Goal: Task Accomplishment & Management: Use online tool/utility

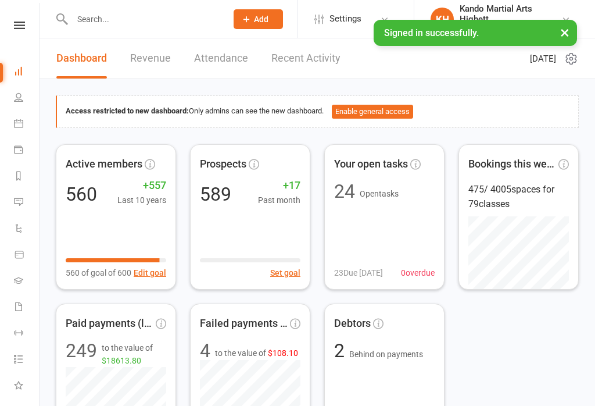
click at [19, 125] on icon at bounding box center [18, 123] width 9 height 9
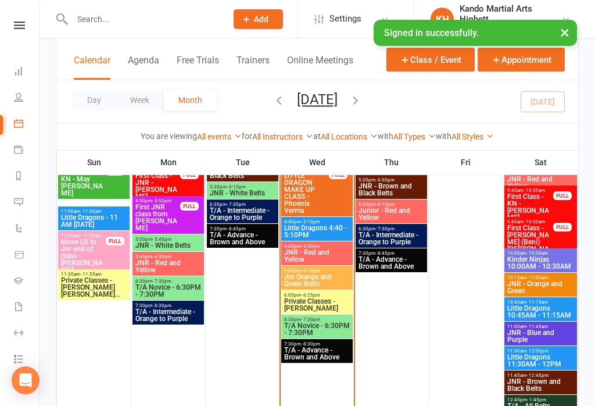
scroll to position [1147, 0]
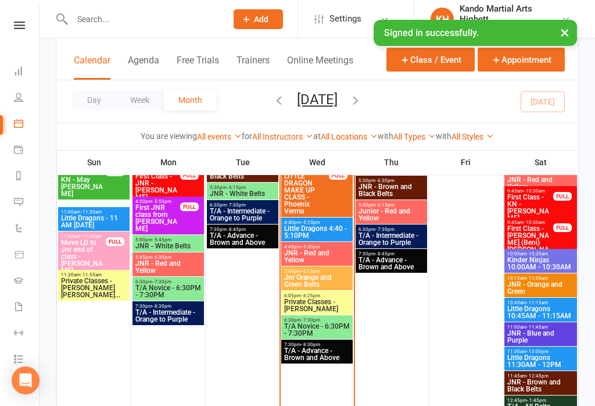
click at [333, 281] on span "Jnr Orange and Green Belts" at bounding box center [317, 281] width 67 height 14
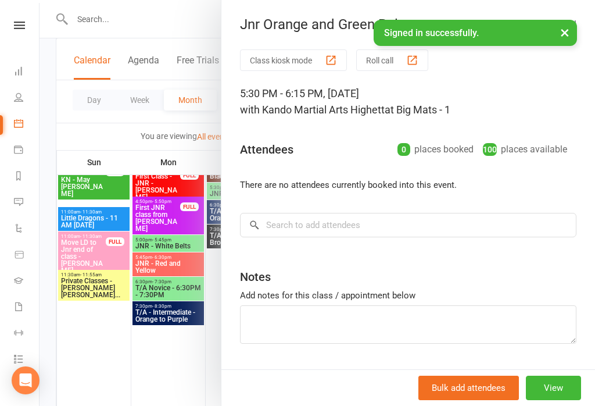
click at [304, 55] on button "Class kiosk mode" at bounding box center [293, 60] width 107 height 22
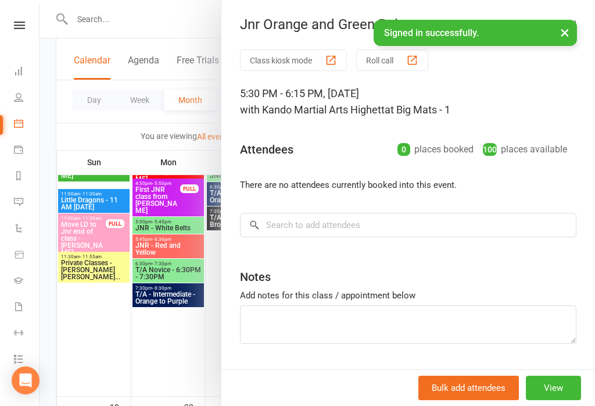
click at [103, 267] on div at bounding box center [318, 203] width 556 height 406
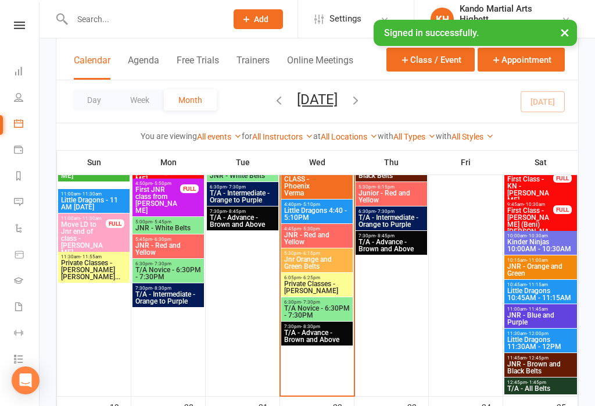
click at [313, 294] on span "Private Classes - Alexander Marinelli" at bounding box center [317, 287] width 67 height 14
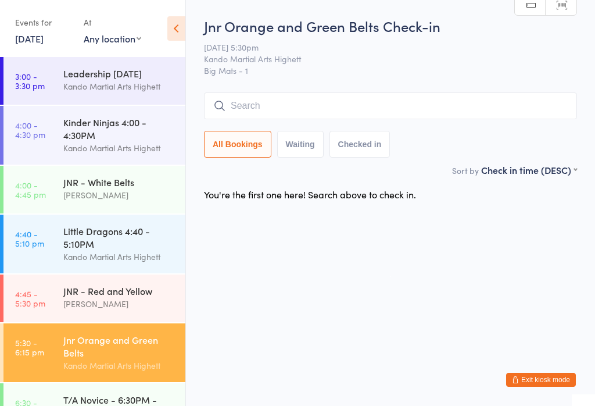
click at [303, 144] on button "Waiting" at bounding box center [300, 144] width 47 height 27
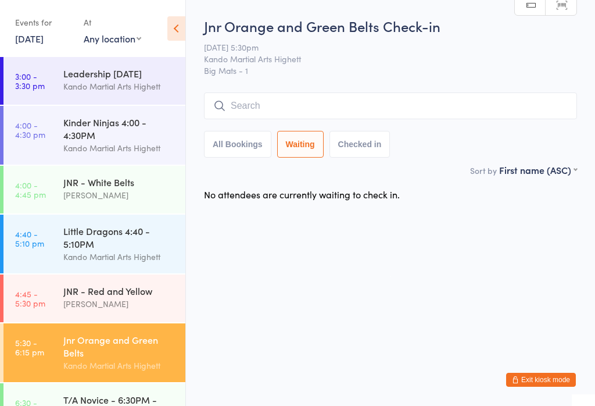
click at [360, 150] on button "Checked in" at bounding box center [360, 144] width 61 height 27
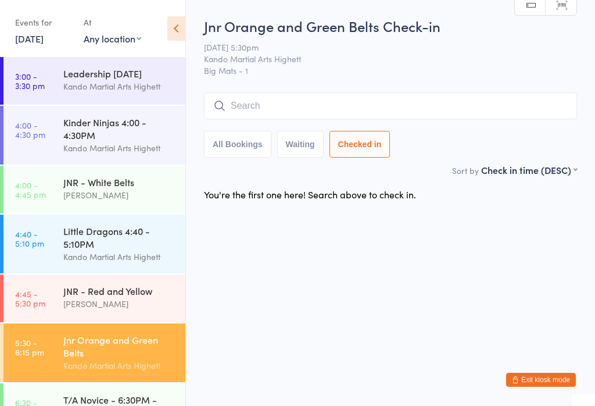
click at [268, 148] on button "All Bookings" at bounding box center [237, 144] width 67 height 27
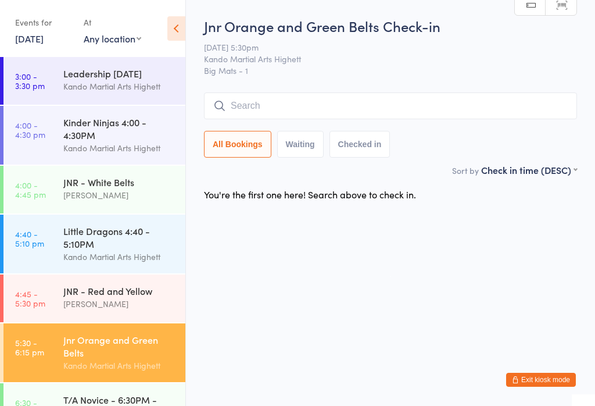
click at [297, 135] on button "Waiting" at bounding box center [300, 144] width 47 height 27
select select "0"
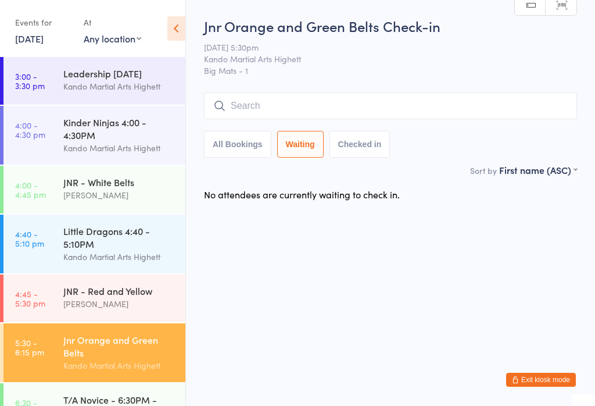
click at [272, 100] on input "search" at bounding box center [390, 105] width 373 height 27
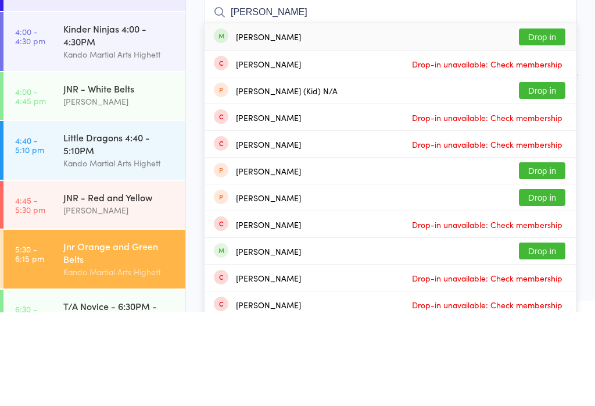
type input "Thomas ahar"
click at [550, 122] on button "Drop in" at bounding box center [542, 130] width 47 height 17
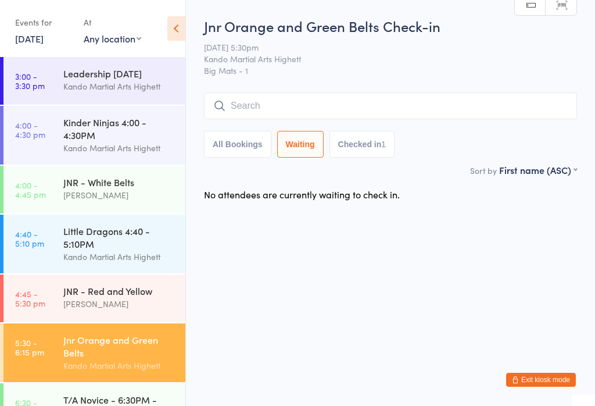
click at [470, 85] on div "Jnr Orange and Green Belts Check-in 15 Oct 5:30pm Kando Martial Arts Highett Bi…" at bounding box center [390, 89] width 373 height 147
click at [488, 103] on input "search" at bounding box center [390, 105] width 373 height 27
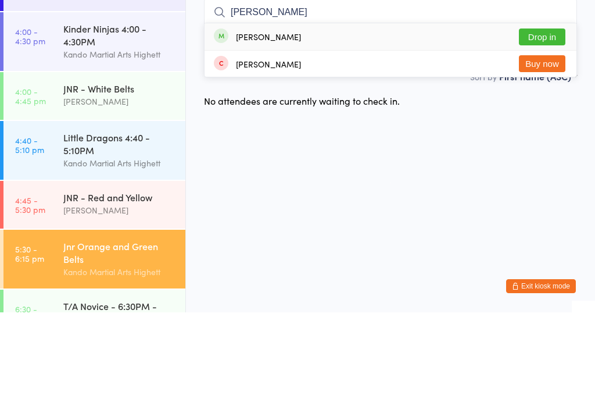
type input "Miharu"
click at [549, 122] on button "Drop in" at bounding box center [542, 130] width 47 height 17
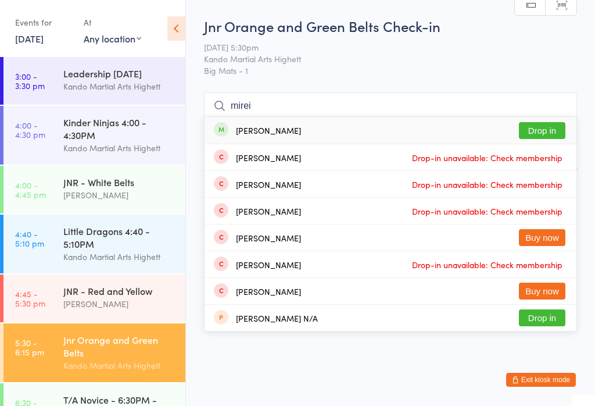
type input "mirei"
click at [548, 129] on button "Drop in" at bounding box center [542, 130] width 47 height 17
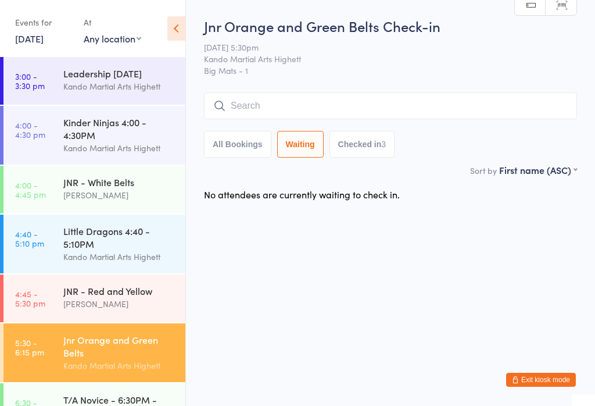
click at [499, 94] on input "search" at bounding box center [390, 105] width 373 height 27
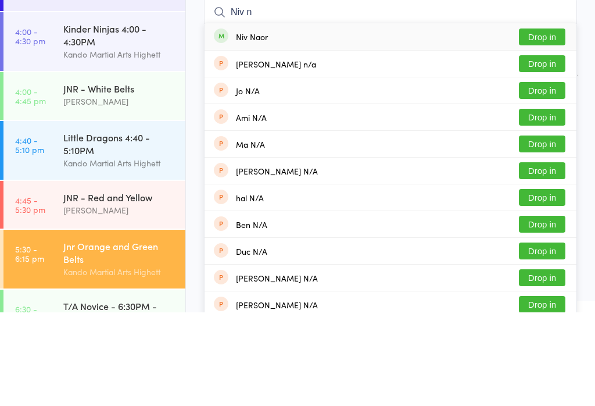
type input "Niv n"
click at [553, 122] on button "Drop in" at bounding box center [542, 130] width 47 height 17
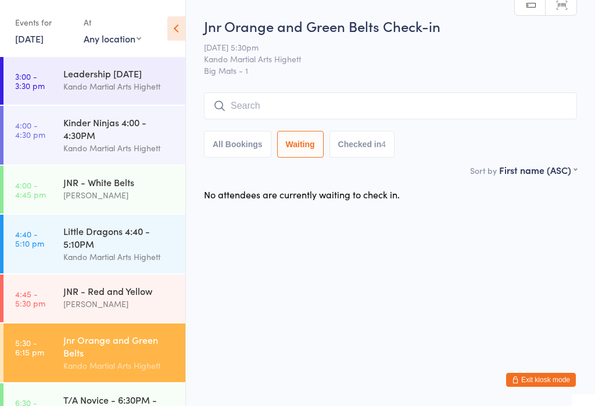
click at [462, 103] on input "search" at bounding box center [390, 105] width 373 height 27
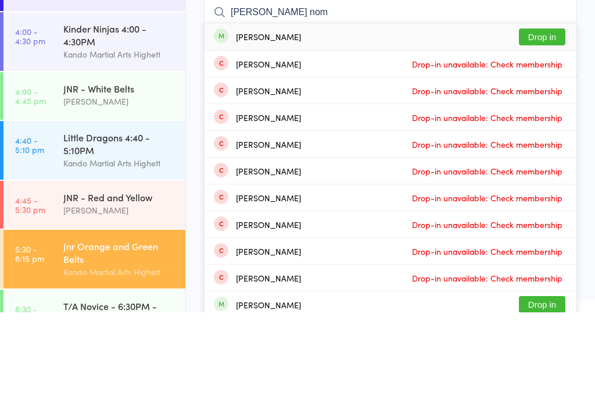
type input "Sophia nom"
click at [545, 122] on button "Drop in" at bounding box center [542, 130] width 47 height 17
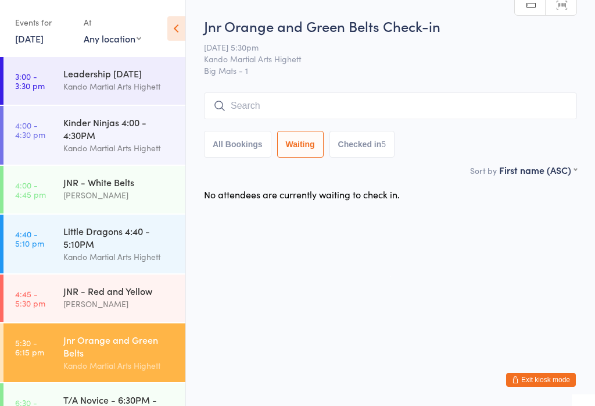
click at [491, 94] on input "search" at bounding box center [390, 105] width 373 height 27
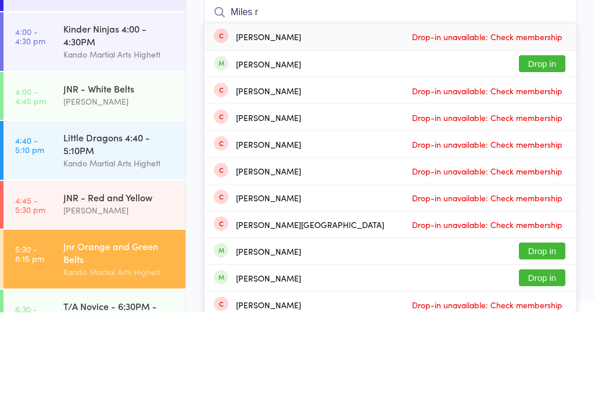
type input "Miles r"
click at [544, 149] on button "Drop in" at bounding box center [542, 157] width 47 height 17
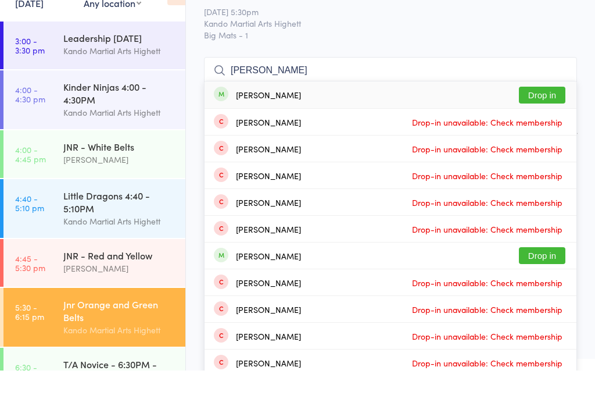
type input "harvey harringt"
click at [545, 122] on button "Drop in" at bounding box center [542, 130] width 47 height 17
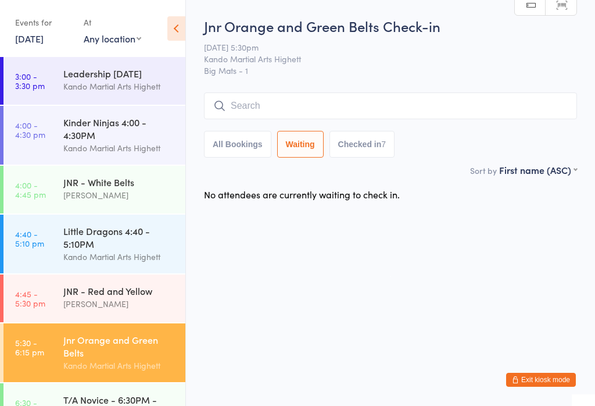
click at [438, 84] on div "Jnr Orange and Green Belts Check-in 15 Oct 5:30pm Kando Martial Arts Highett Bi…" at bounding box center [390, 89] width 373 height 147
click at [459, 95] on input "search" at bounding box center [390, 105] width 373 height 27
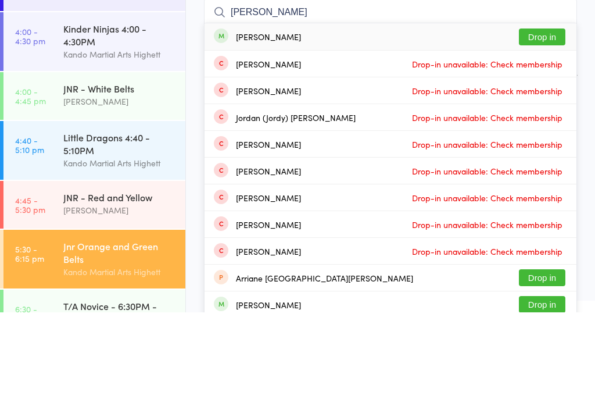
type input "Jordan saati"
click at [553, 122] on button "Drop in" at bounding box center [542, 130] width 47 height 17
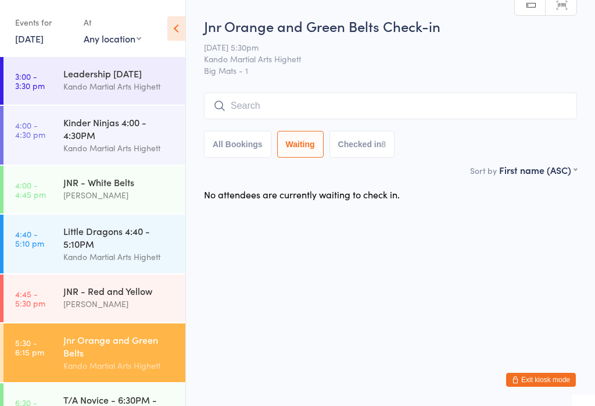
click at [324, 119] on input "search" at bounding box center [390, 105] width 373 height 27
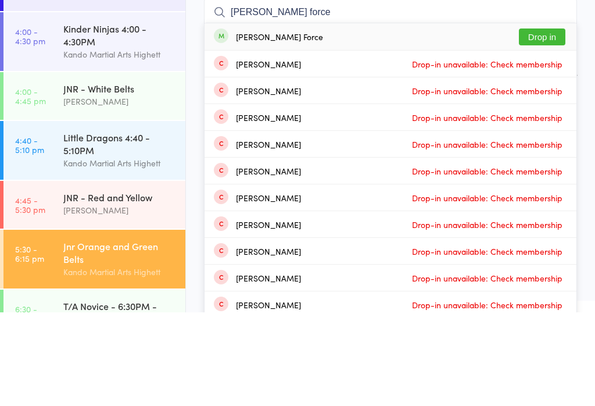
type input "Archie force"
click at [545, 122] on button "Drop in" at bounding box center [542, 130] width 47 height 17
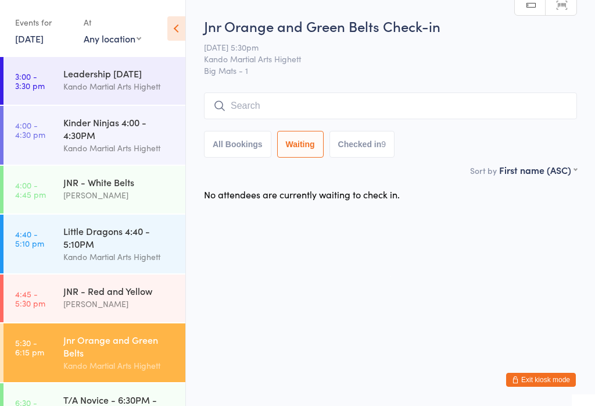
click at [356, 90] on div "Jnr Orange and Green Belts Check-in 15 Oct 5:30pm Kando Martial Arts Highett Bi…" at bounding box center [390, 89] width 373 height 147
click at [330, 115] on input "search" at bounding box center [390, 105] width 373 height 27
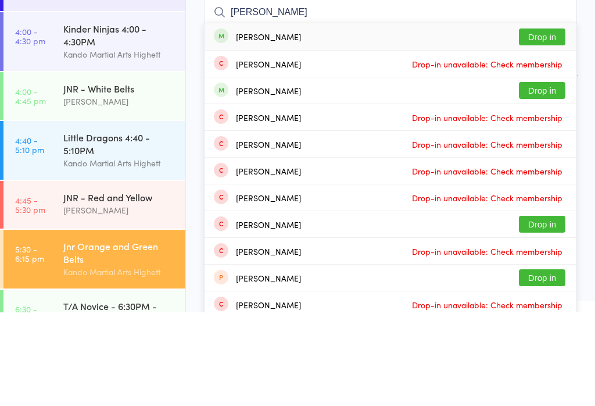
type input "Ethan Changsa"
click at [550, 122] on button "Drop in" at bounding box center [542, 130] width 47 height 17
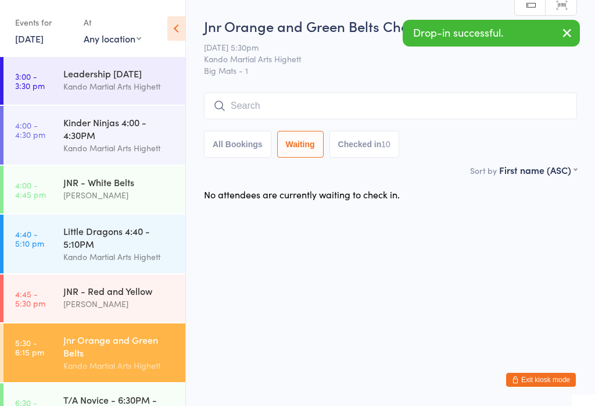
click at [355, 101] on input "search" at bounding box center [390, 105] width 373 height 27
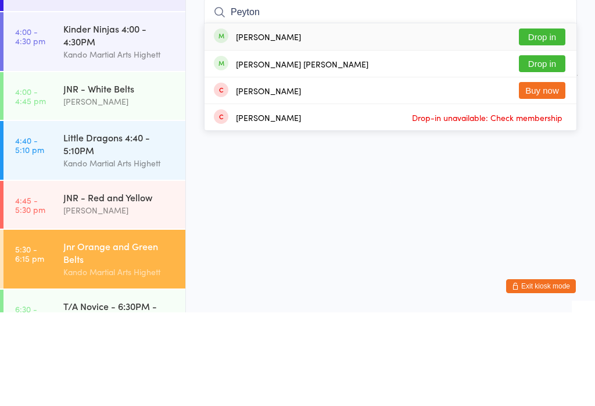
type input "Peyton"
click at [553, 122] on button "Drop in" at bounding box center [542, 130] width 47 height 17
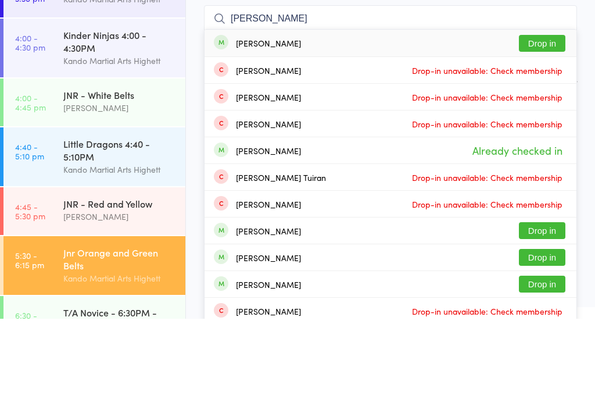
type input "Mia rovenko"
click at [548, 122] on button "Drop in" at bounding box center [542, 130] width 47 height 17
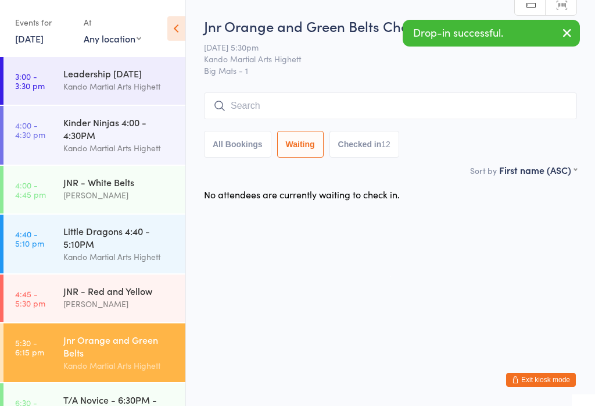
click at [358, 99] on input "search" at bounding box center [390, 105] width 373 height 27
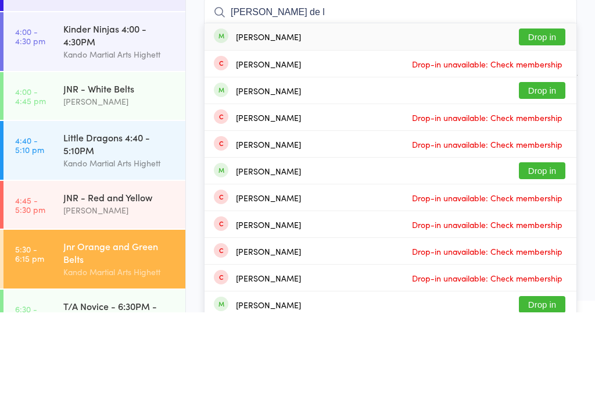
type input "Henry de l"
click at [548, 122] on button "Drop in" at bounding box center [542, 130] width 47 height 17
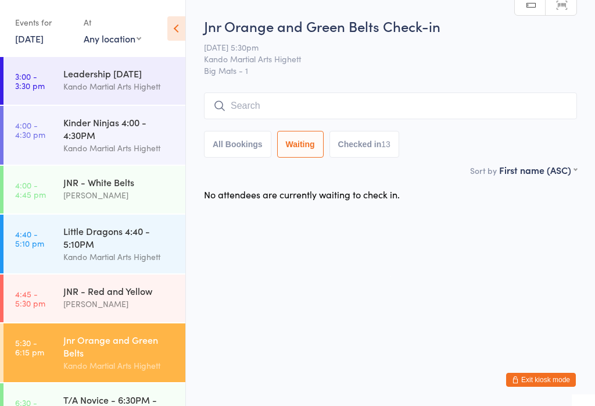
click at [348, 99] on input "search" at bounding box center [390, 105] width 373 height 27
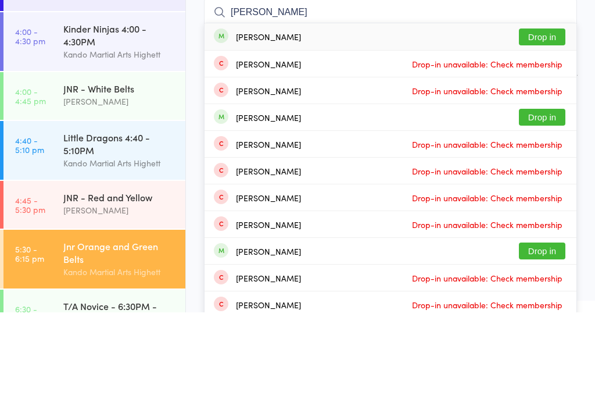
type input "Charlie hatt"
click at [546, 122] on button "Drop in" at bounding box center [542, 130] width 47 height 17
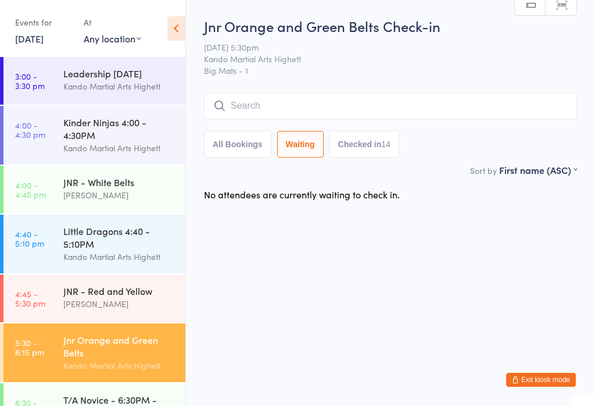
click at [351, 109] on input "search" at bounding box center [390, 105] width 373 height 27
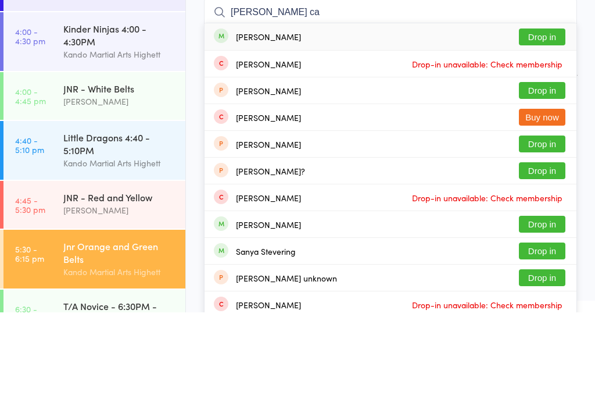
type input "Stevie ca"
click at [549, 122] on button "Drop in" at bounding box center [542, 130] width 47 height 17
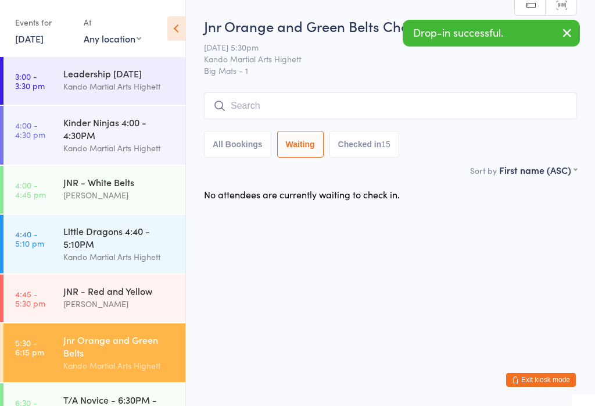
click at [344, 103] on input "search" at bounding box center [390, 105] width 373 height 27
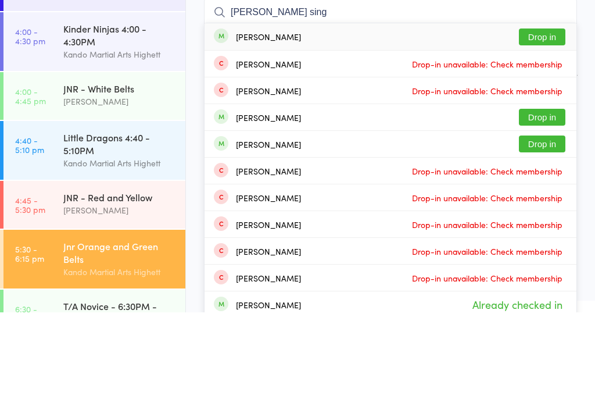
type input "Charlie sing"
click at [554, 122] on button "Drop in" at bounding box center [542, 130] width 47 height 17
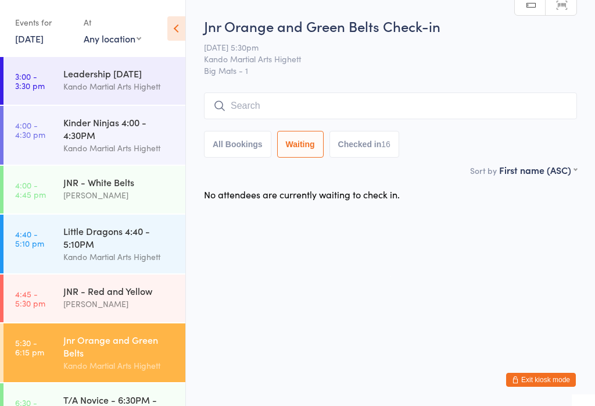
click at [326, 109] on input "search" at bounding box center [390, 105] width 373 height 27
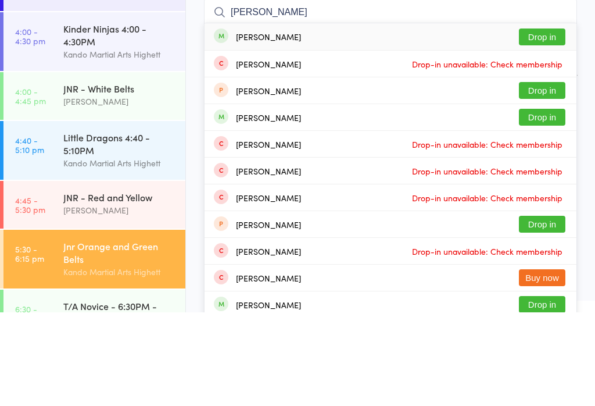
type input "Elise sha"
click at [549, 122] on button "Drop in" at bounding box center [542, 130] width 47 height 17
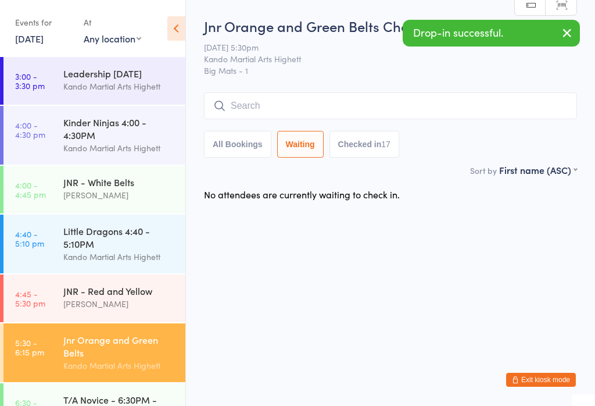
click at [323, 94] on input "search" at bounding box center [390, 105] width 373 height 27
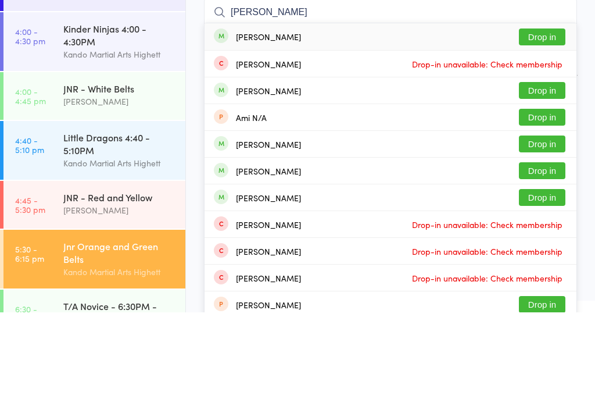
type input "Amelia b"
click at [548, 122] on button "Drop in" at bounding box center [542, 130] width 47 height 17
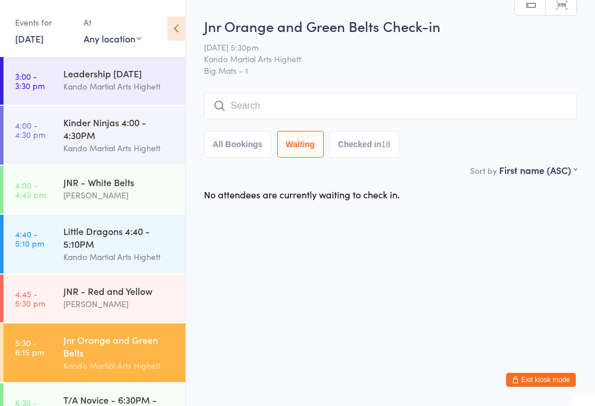
click at [305, 100] on input "search" at bounding box center [390, 105] width 373 height 27
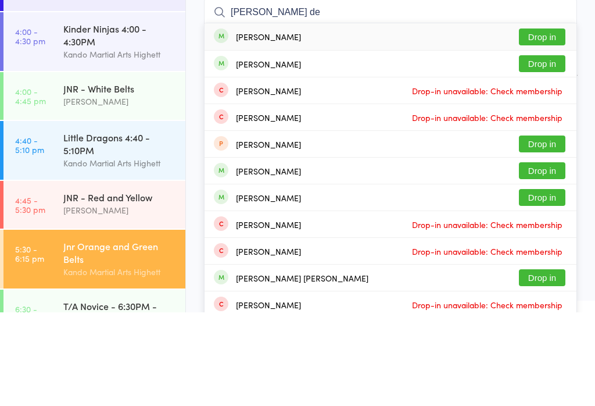
type input "Olivia de"
click at [556, 122] on button "Drop in" at bounding box center [542, 130] width 47 height 17
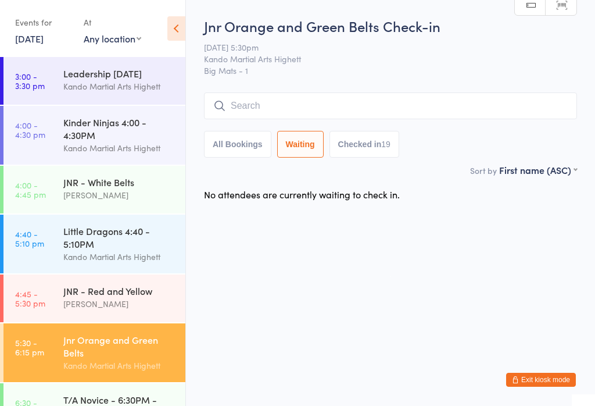
click at [308, 110] on input "search" at bounding box center [390, 105] width 373 height 27
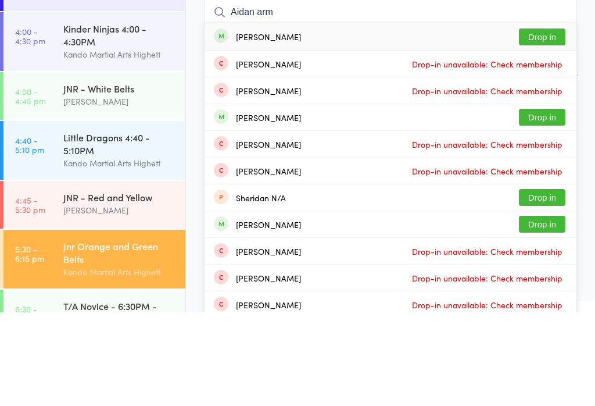
type input "Aidan arm"
click at [550, 122] on button "Drop in" at bounding box center [542, 130] width 47 height 17
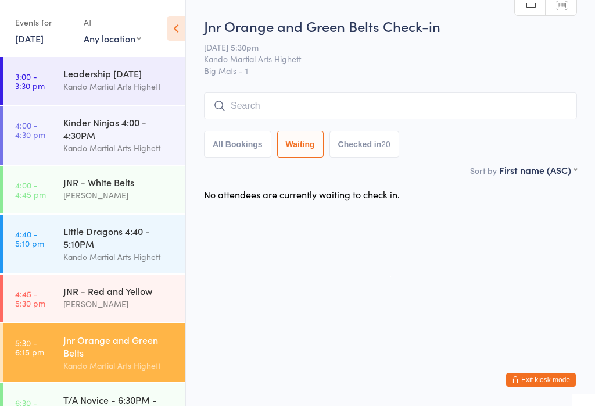
click at [284, 105] on input "search" at bounding box center [390, 105] width 373 height 27
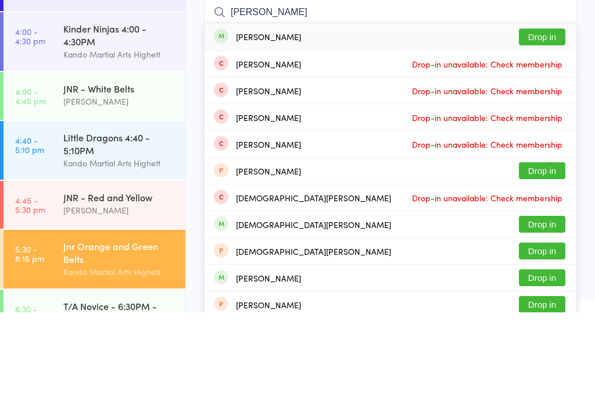
type input "Christopher rob"
click at [551, 122] on button "Drop in" at bounding box center [542, 130] width 47 height 17
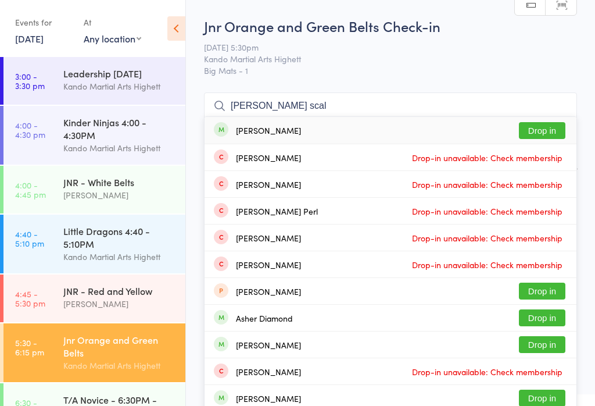
type input "asher scal"
click at [551, 133] on button "Drop in" at bounding box center [542, 130] width 47 height 17
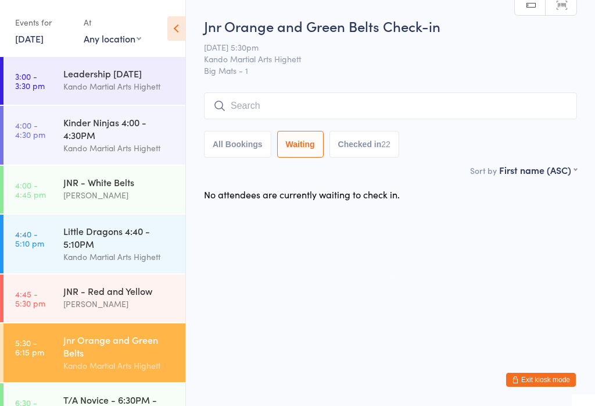
click at [303, 109] on input "search" at bounding box center [390, 105] width 373 height 27
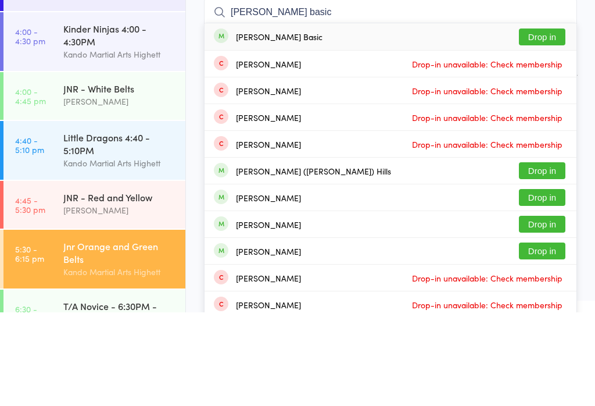
type input "Oliver basic"
click at [559, 122] on button "Drop in" at bounding box center [542, 130] width 47 height 17
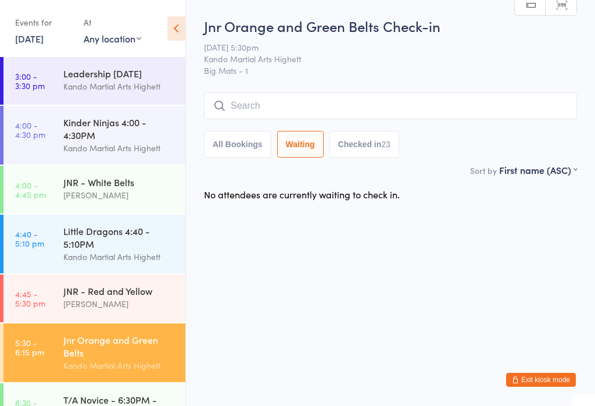
click at [361, 112] on input "search" at bounding box center [390, 105] width 373 height 27
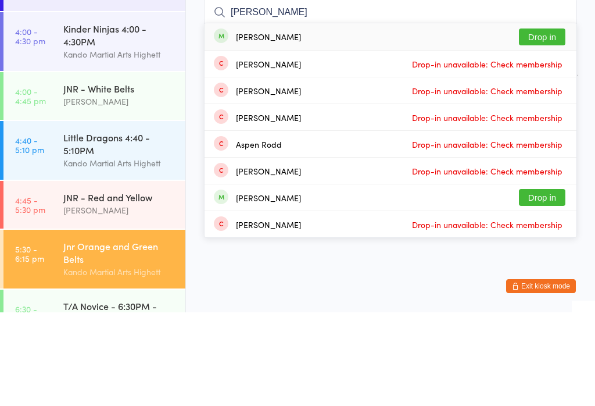
type input "Eden asoul"
click at [552, 122] on button "Drop in" at bounding box center [542, 130] width 47 height 17
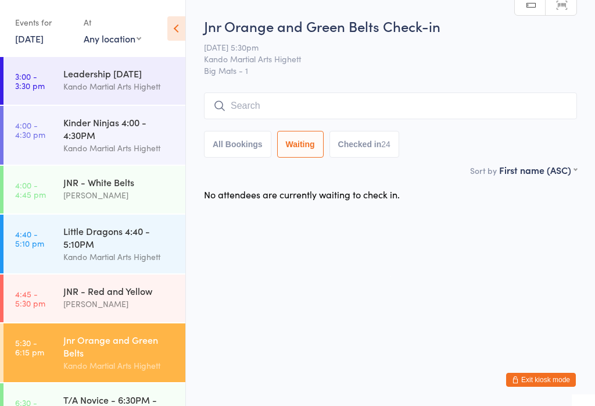
click at [265, 118] on input "search" at bounding box center [390, 105] width 373 height 27
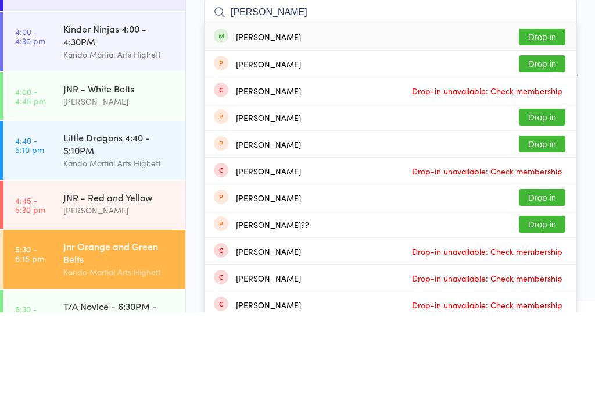
type input "Sarah cil"
click at [551, 122] on button "Drop in" at bounding box center [542, 130] width 47 height 17
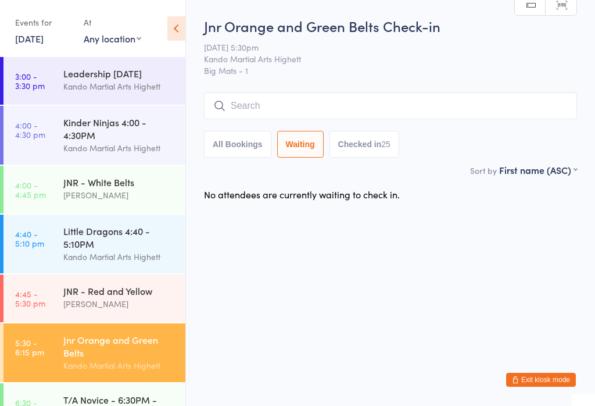
click at [573, 67] on span "Big Mats - 1" at bounding box center [390, 71] width 373 height 12
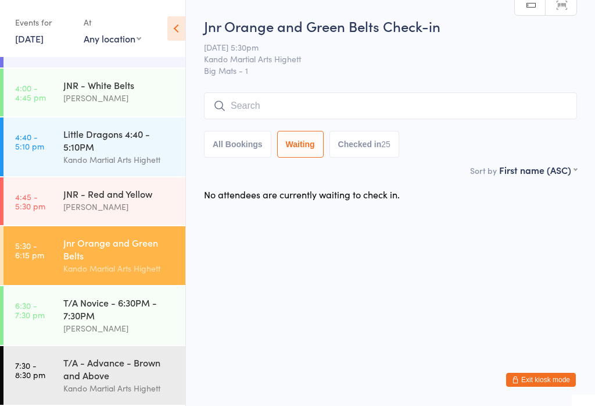
scroll to position [109, 0]
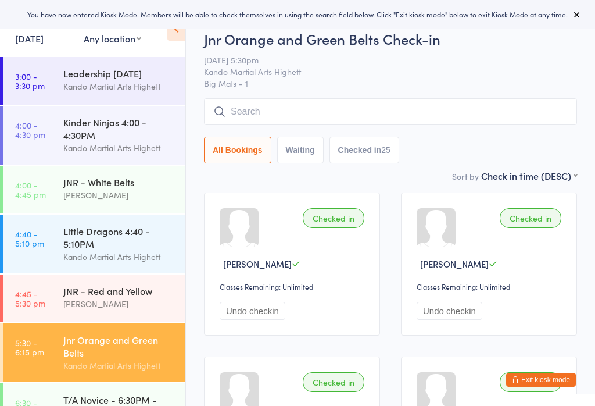
click at [551, 376] on button "Exit kiosk mode" at bounding box center [541, 380] width 70 height 14
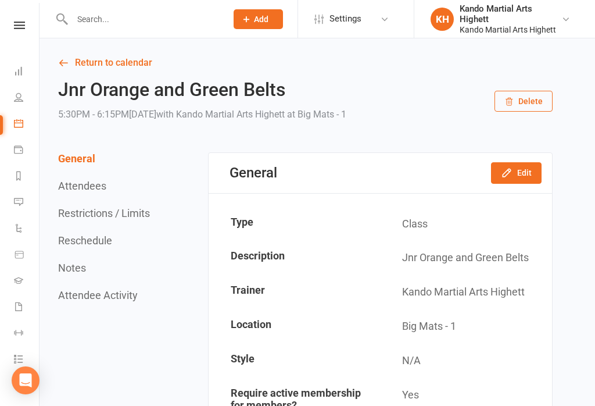
click at [37, 119] on link "Calendar" at bounding box center [27, 125] width 26 height 26
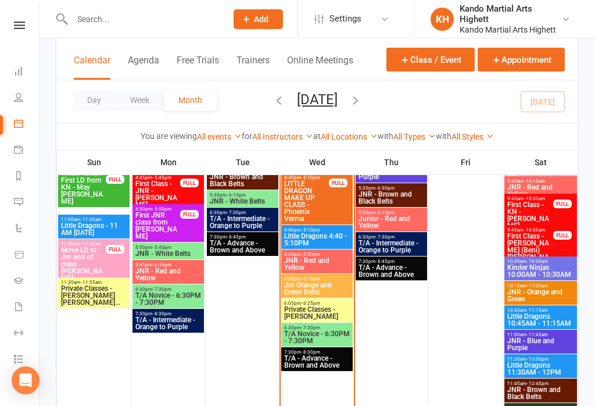
scroll to position [1139, 0]
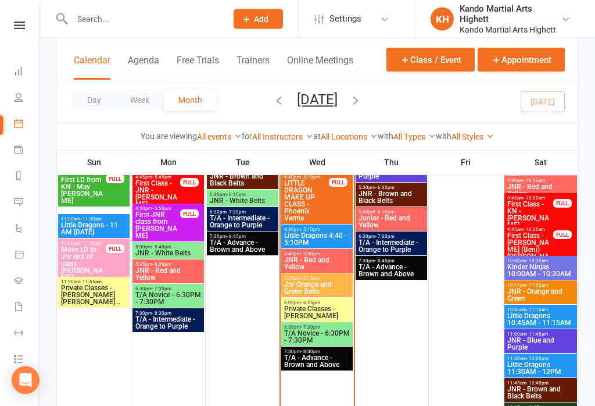
click at [293, 306] on span "Private Classes - [PERSON_NAME]" at bounding box center [317, 313] width 67 height 14
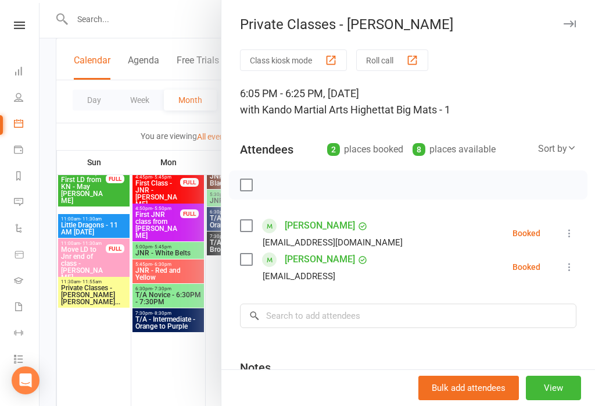
click at [581, 231] on div "Class kiosk mode Roll call 6:05 PM - 6:25 PM, [DATE] with Kando Martial Arts Hi…" at bounding box center [409, 270] width 374 height 443
click at [570, 233] on icon at bounding box center [570, 233] width 12 height 12
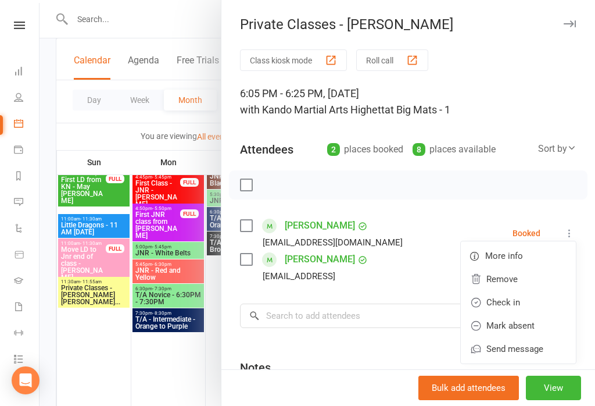
click at [551, 298] on link "Check in" at bounding box center [518, 302] width 115 height 23
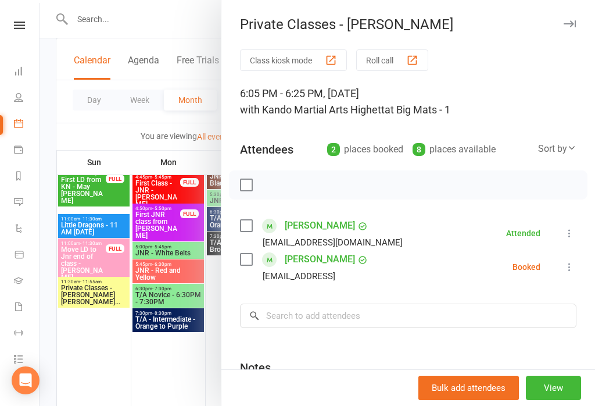
click at [571, 265] on icon at bounding box center [570, 267] width 12 height 12
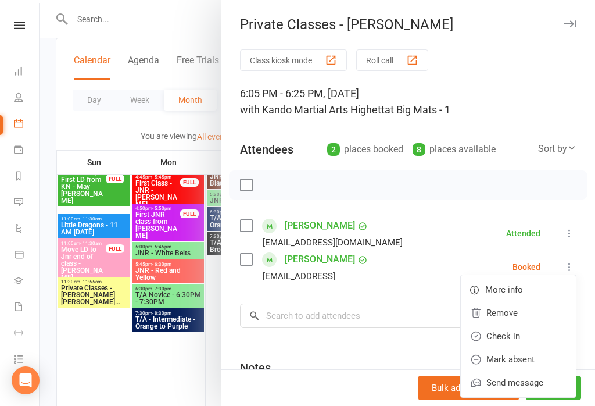
click at [540, 334] on link "Check in" at bounding box center [518, 335] width 115 height 23
